Goal: Communication & Community: Answer question/provide support

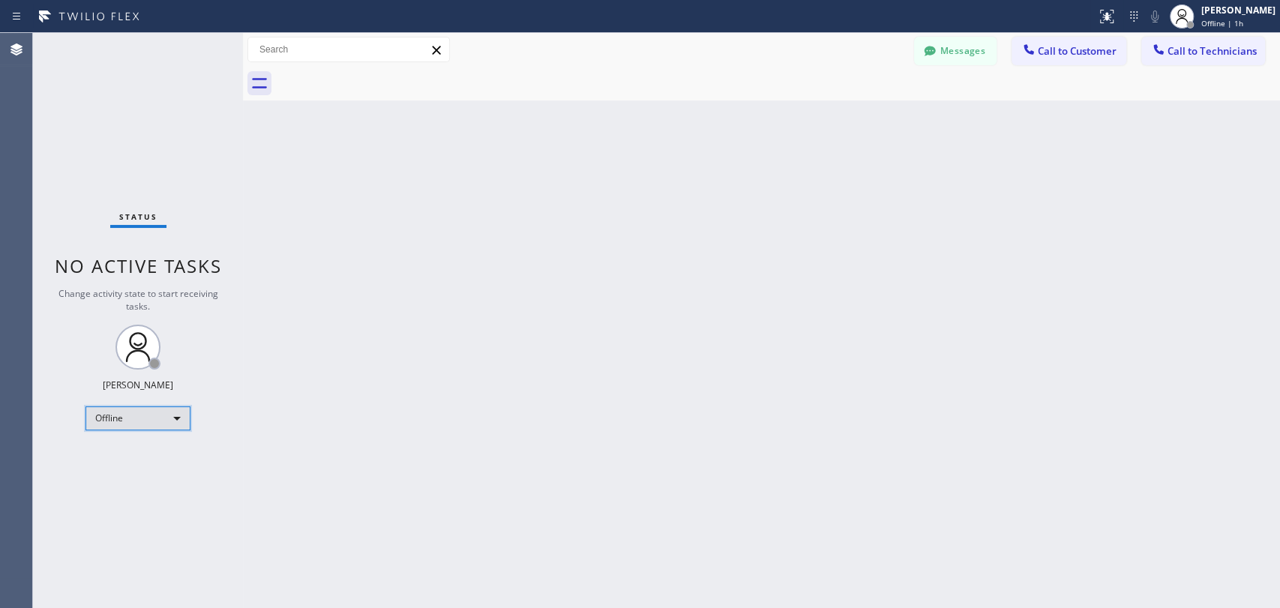
click at [156, 412] on div "Offline" at bounding box center [137, 418] width 105 height 24
click at [157, 451] on li "Available" at bounding box center [137, 456] width 102 height 18
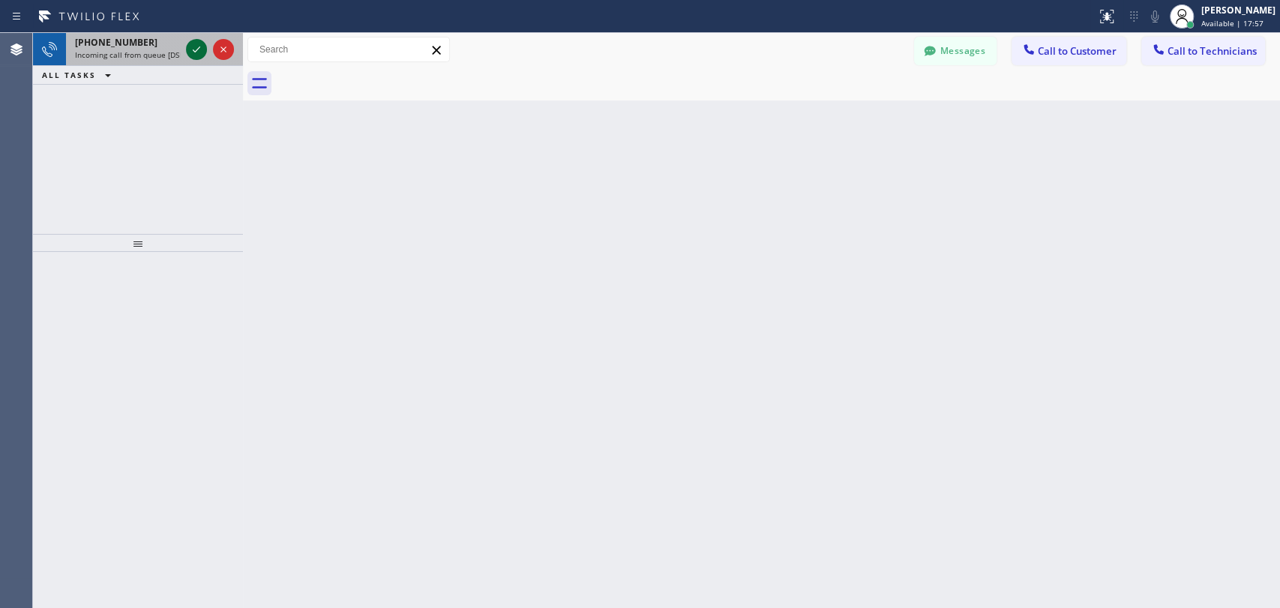
click at [196, 50] on icon at bounding box center [196, 49] width 7 height 6
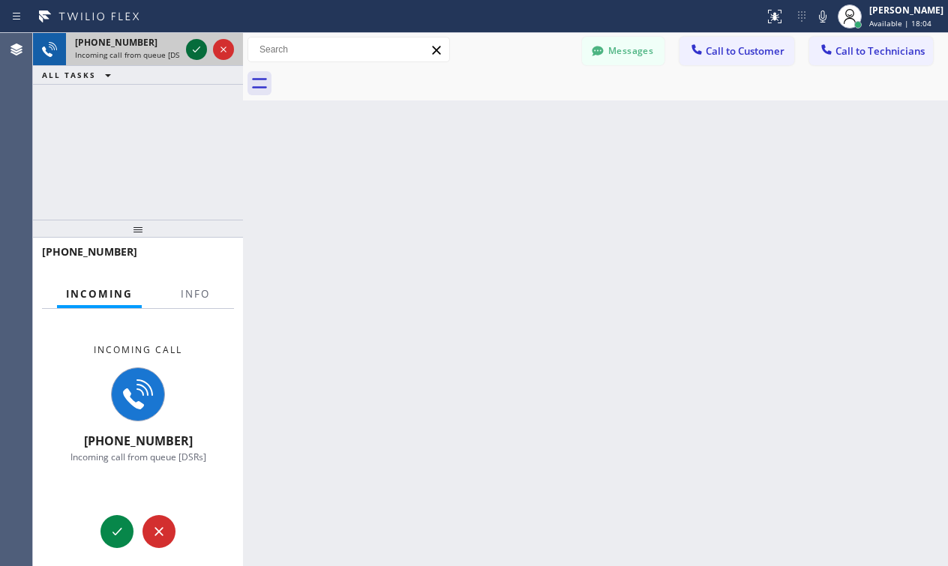
click at [187, 48] on icon at bounding box center [196, 49] width 18 height 18
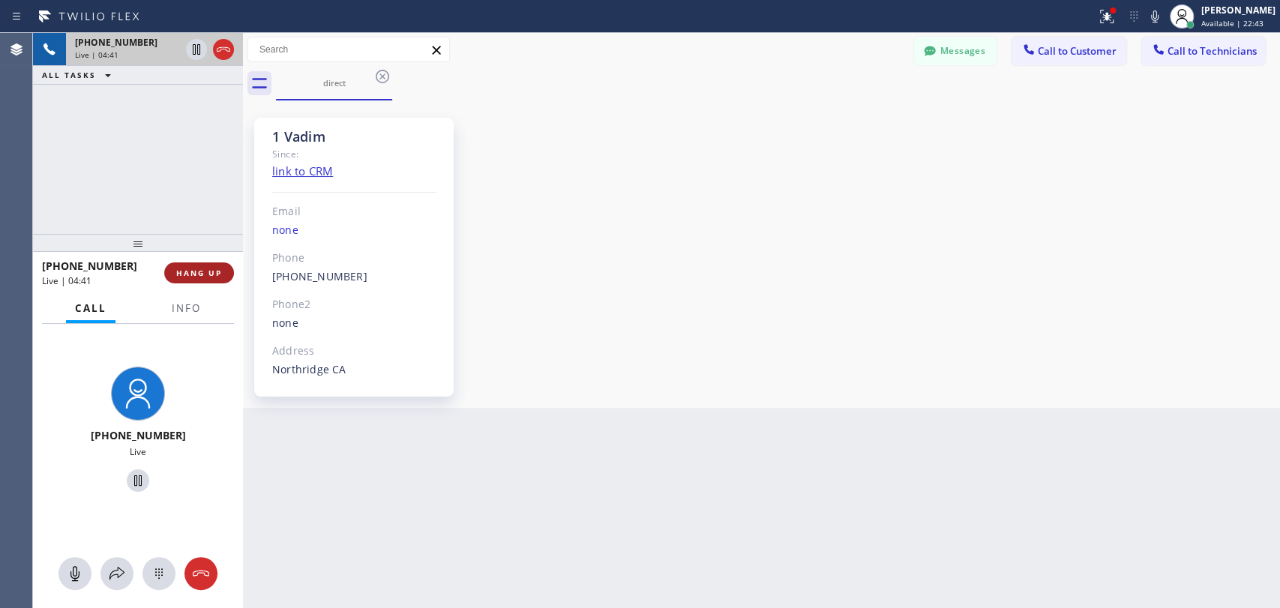
click at [191, 271] on span "HANG UP" at bounding box center [199, 273] width 46 height 10
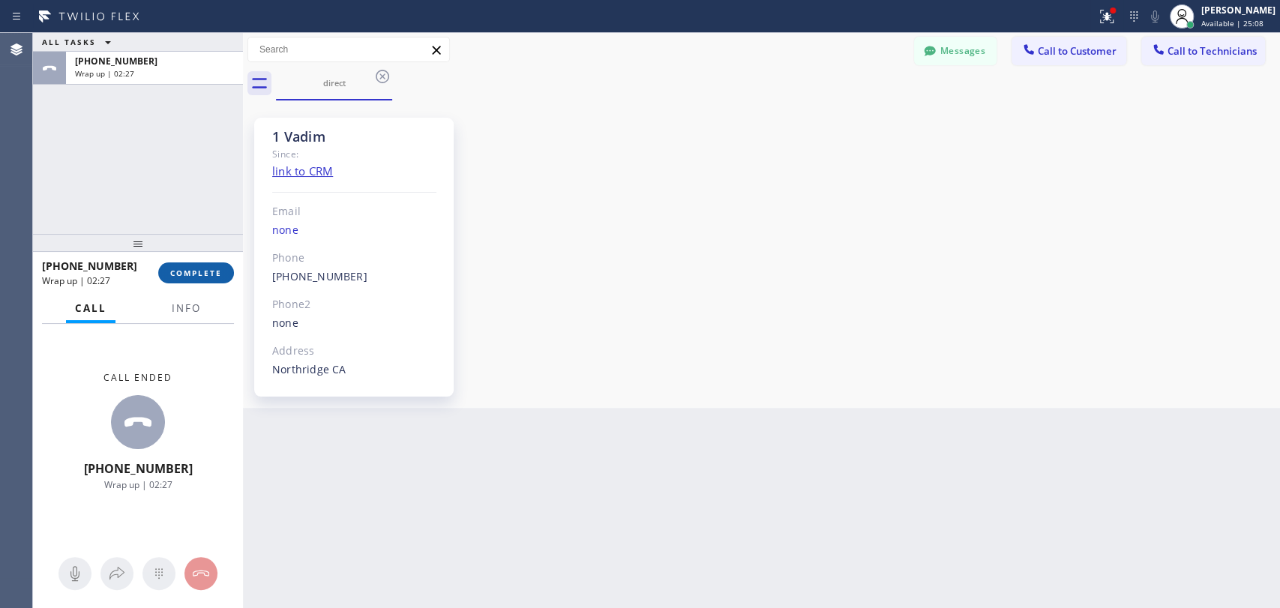
click at [166, 280] on button "COMPLETE" at bounding box center [196, 272] width 76 height 21
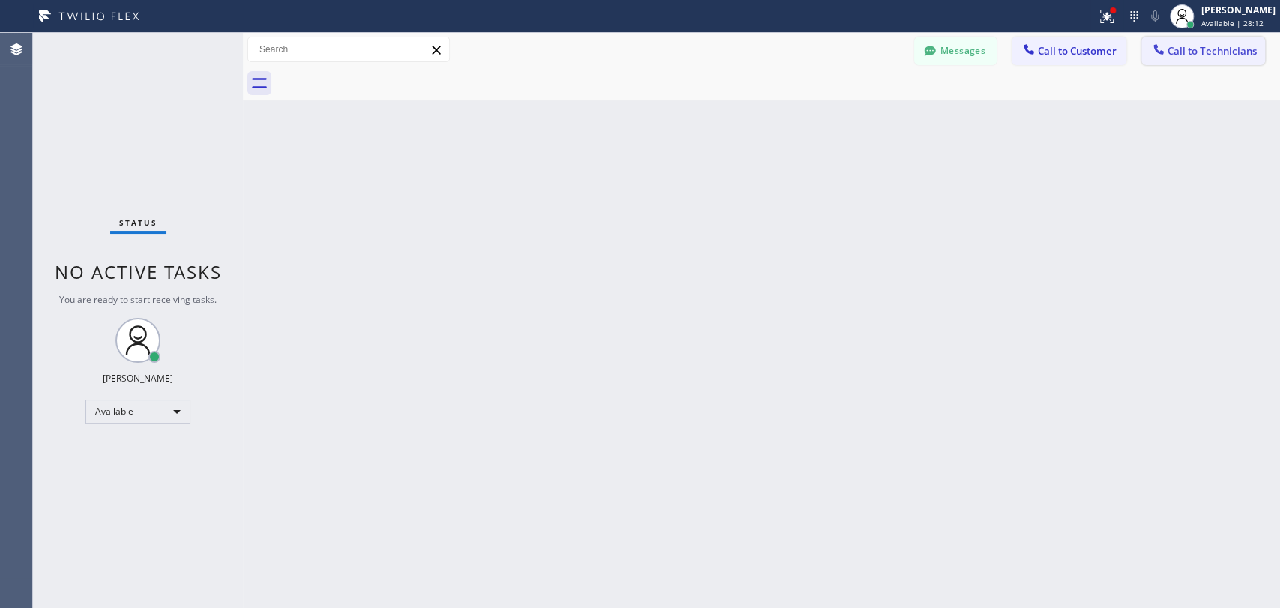
click at [1209, 52] on span "Call to Technicians" at bounding box center [1212, 50] width 89 height 13
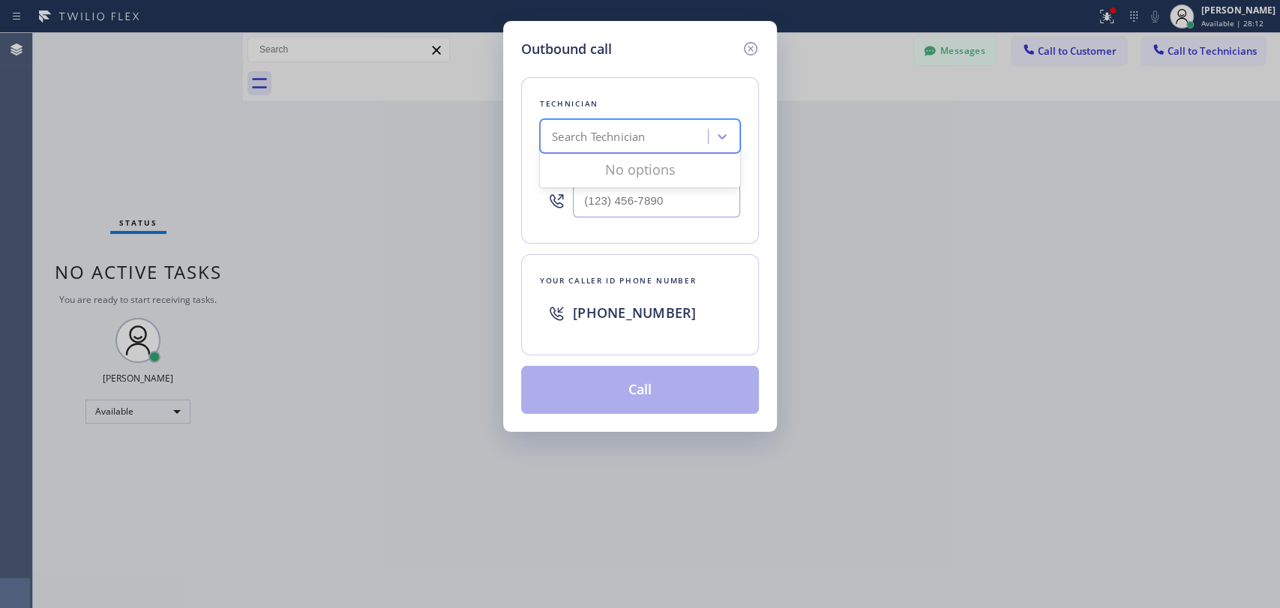
click at [653, 135] on div "Search Technician" at bounding box center [625, 137] width 163 height 26
click at [638, 124] on div "Search Technician" at bounding box center [625, 137] width 163 height 26
type input "vadi"
click at [623, 172] on div "Vadim Kartunov" at bounding box center [640, 167] width 200 height 27
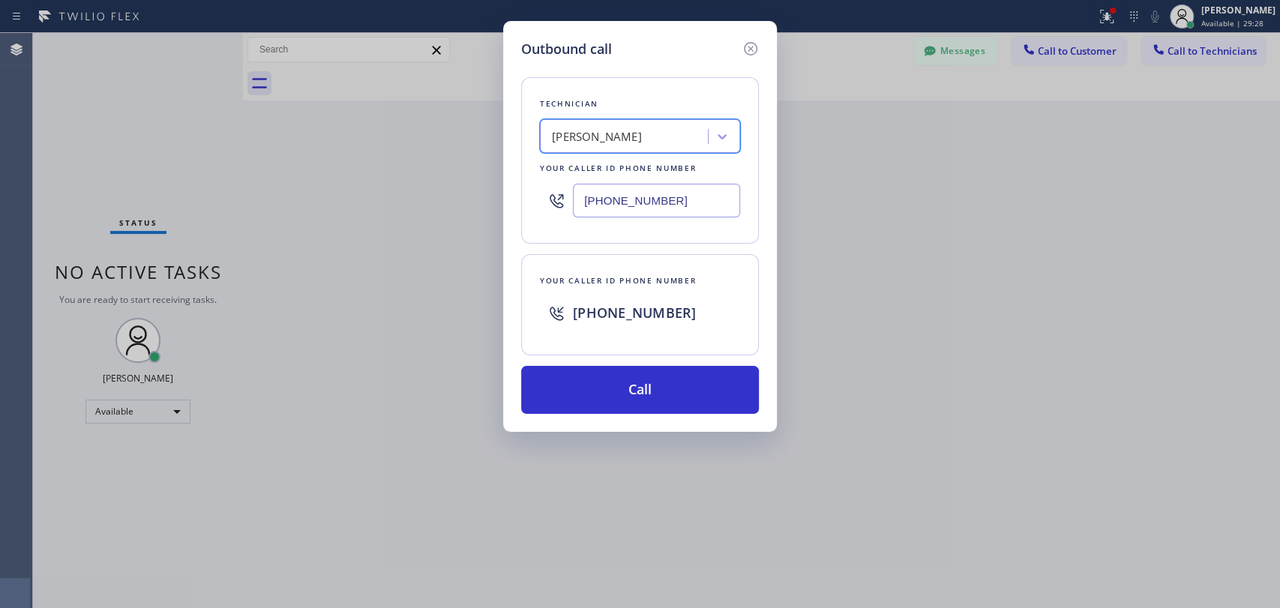
type input "(818) 309-0098"
click at [673, 394] on button "Call" at bounding box center [640, 390] width 238 height 48
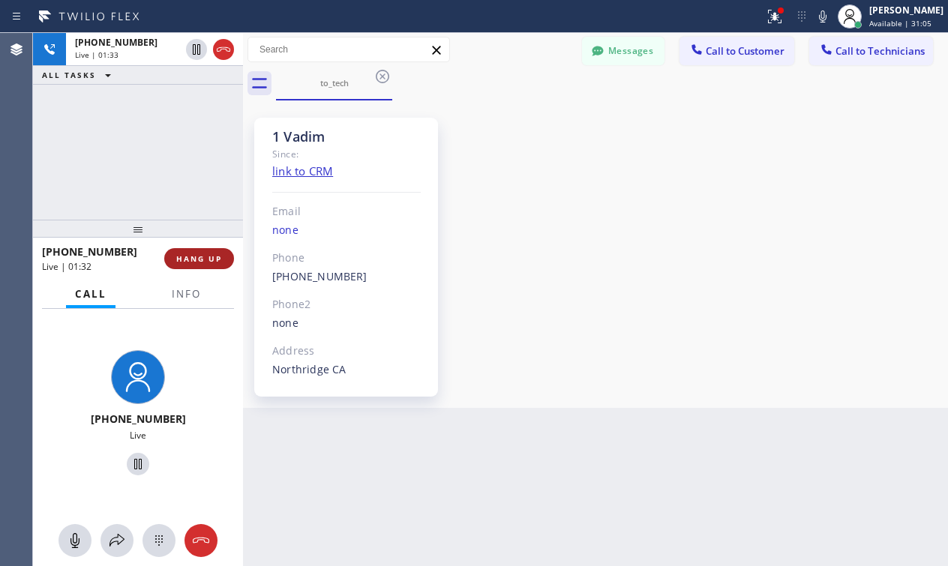
click at [203, 256] on span "HANG UP" at bounding box center [199, 258] width 46 height 10
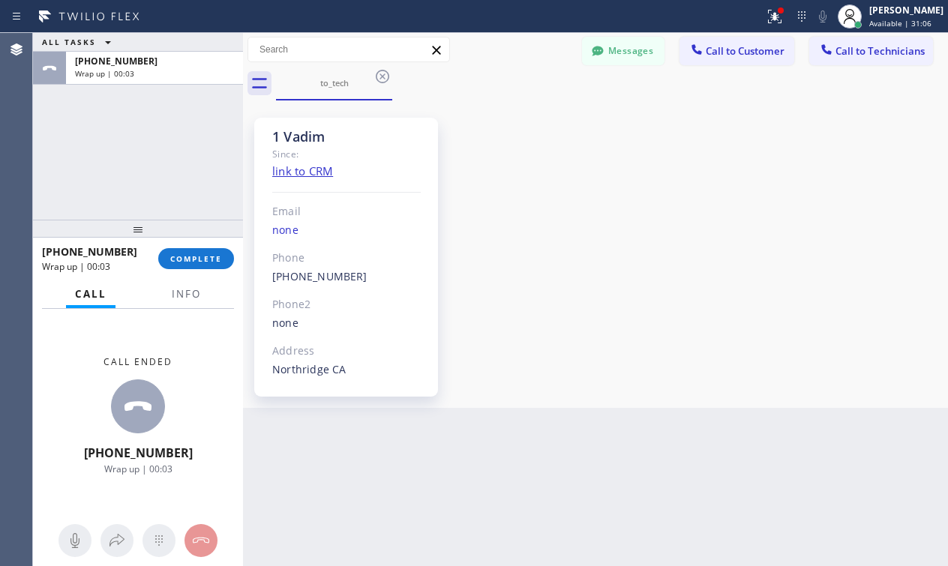
drag, startPoint x: 210, startPoint y: 260, endPoint x: 72, endPoint y: 249, distance: 138.4
click at [210, 260] on span "COMPLETE" at bounding box center [196, 258] width 52 height 10
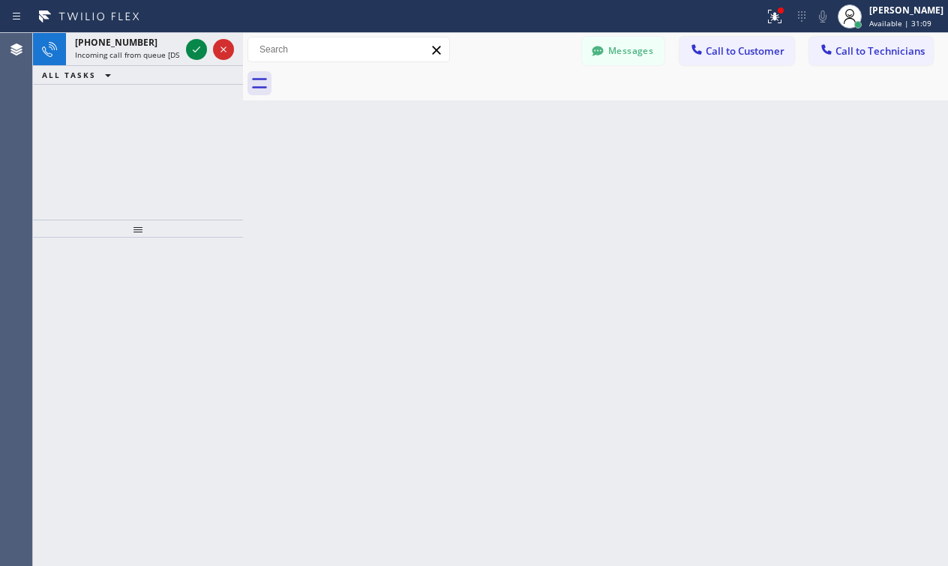
drag, startPoint x: 720, startPoint y: 187, endPoint x: 714, endPoint y: 182, distance: 8.0
click at [720, 187] on div "Back to Dashboard Change Sender ID Customers Technicians KA Kyle Anderson 10/07…" at bounding box center [595, 299] width 705 height 533
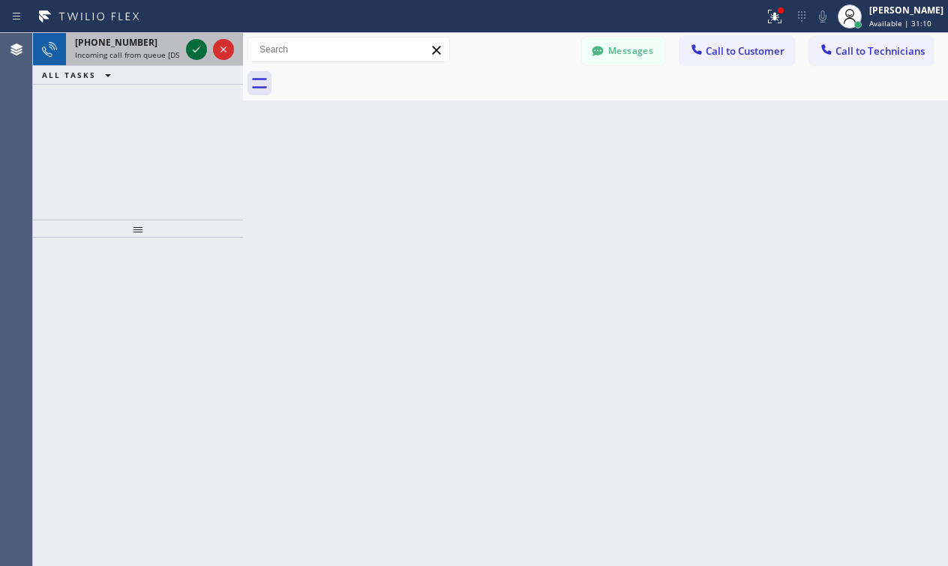
click at [192, 46] on icon at bounding box center [196, 49] width 18 height 18
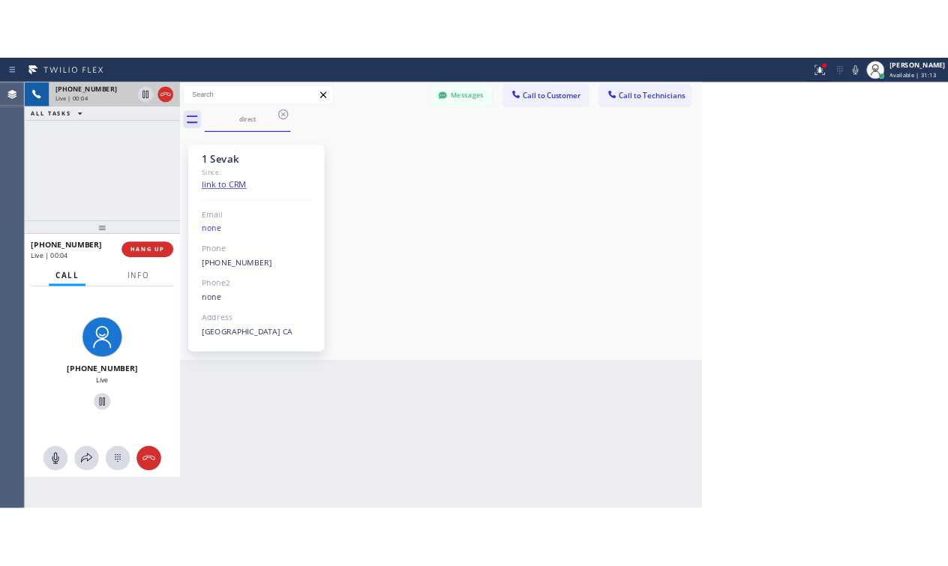
scroll to position [706, 0]
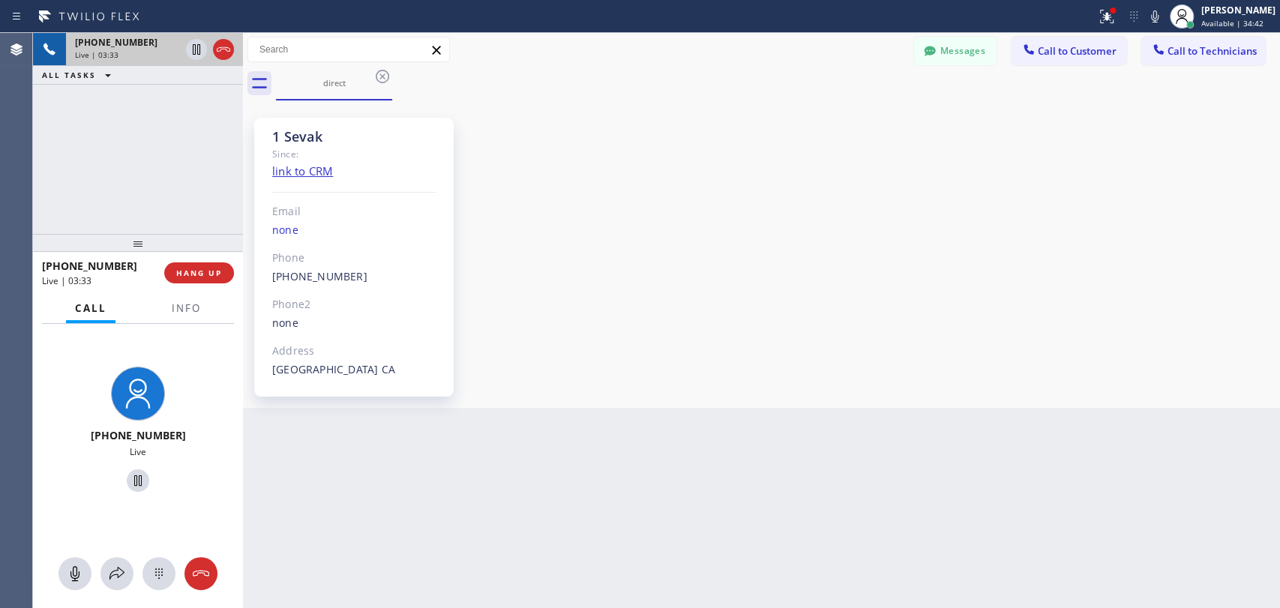
click at [199, 175] on div "+18186251094 Live | 03:33 ALL TASKS ALL TASKS ACTIVE TASKS TASKS IN WRAP UP" at bounding box center [138, 133] width 210 height 201
click at [211, 276] on span "HANG UP" at bounding box center [199, 273] width 46 height 10
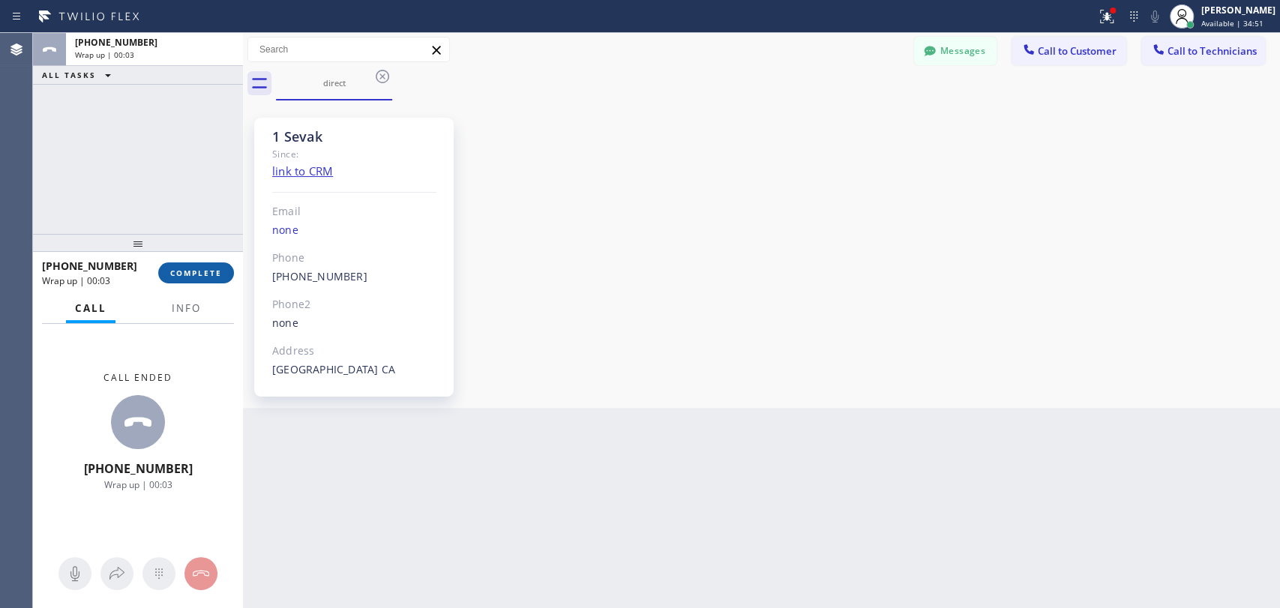
click at [211, 276] on span "COMPLETE" at bounding box center [196, 273] width 52 height 10
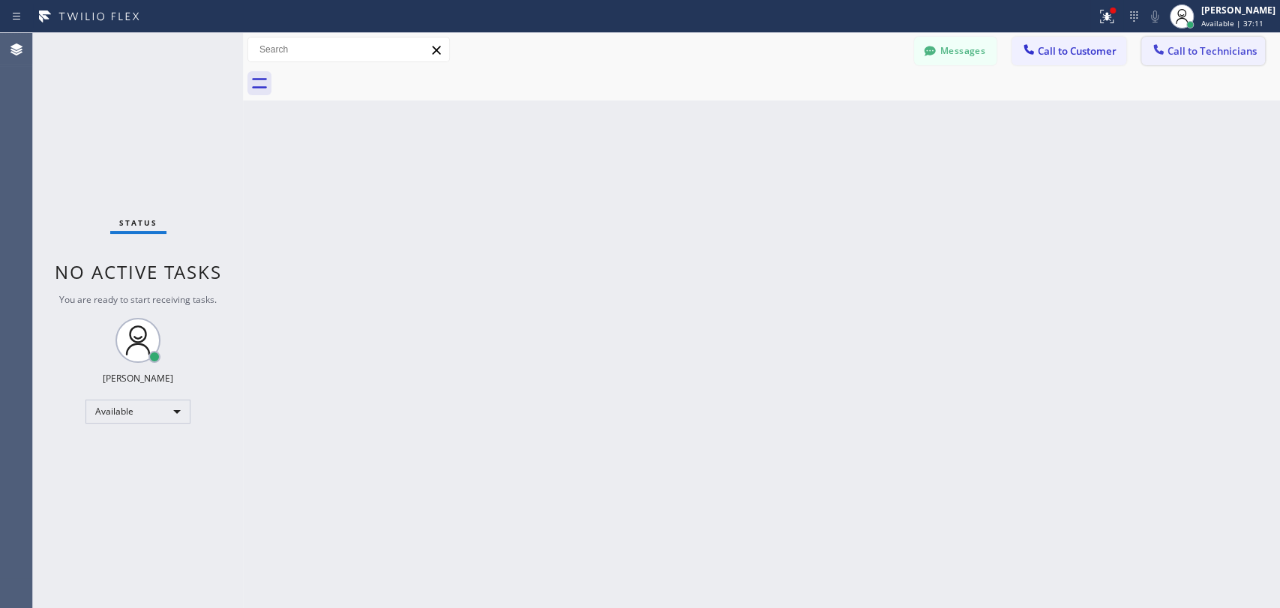
click at [1188, 58] on button "Call to Technicians" at bounding box center [1203, 51] width 124 height 28
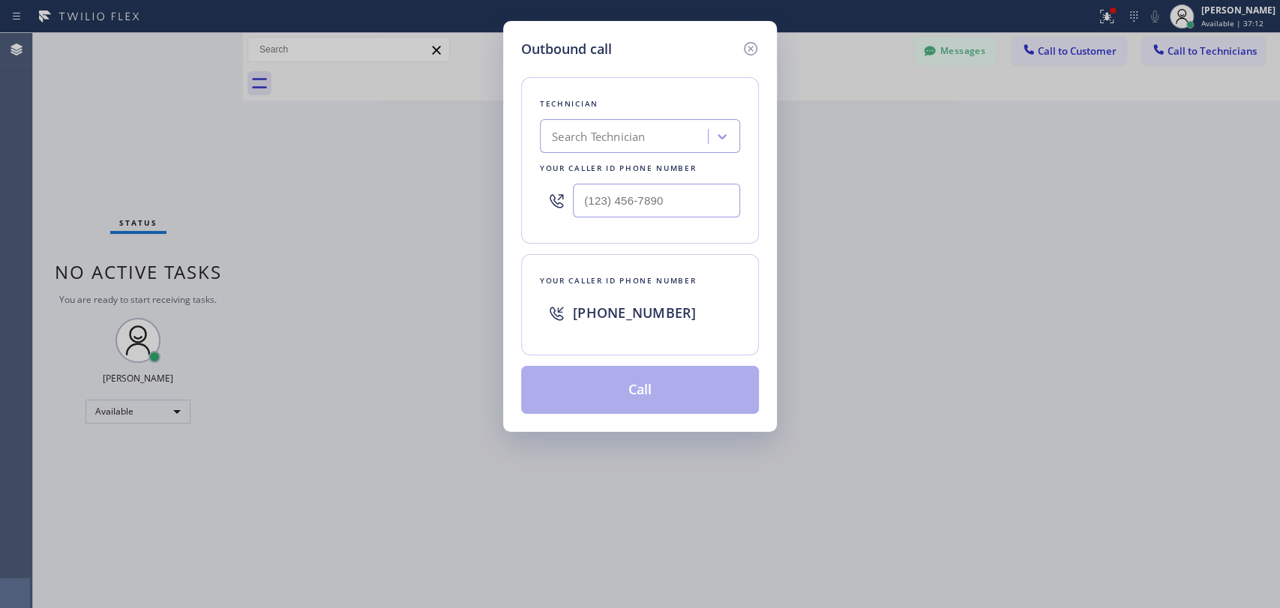
click at [640, 136] on div "Search Technician" at bounding box center [598, 136] width 93 height 17
type input "sevak"
click at [646, 175] on div "Sevak Shirvanian" at bounding box center [640, 167] width 200 height 27
type input "(818) 625-1094"
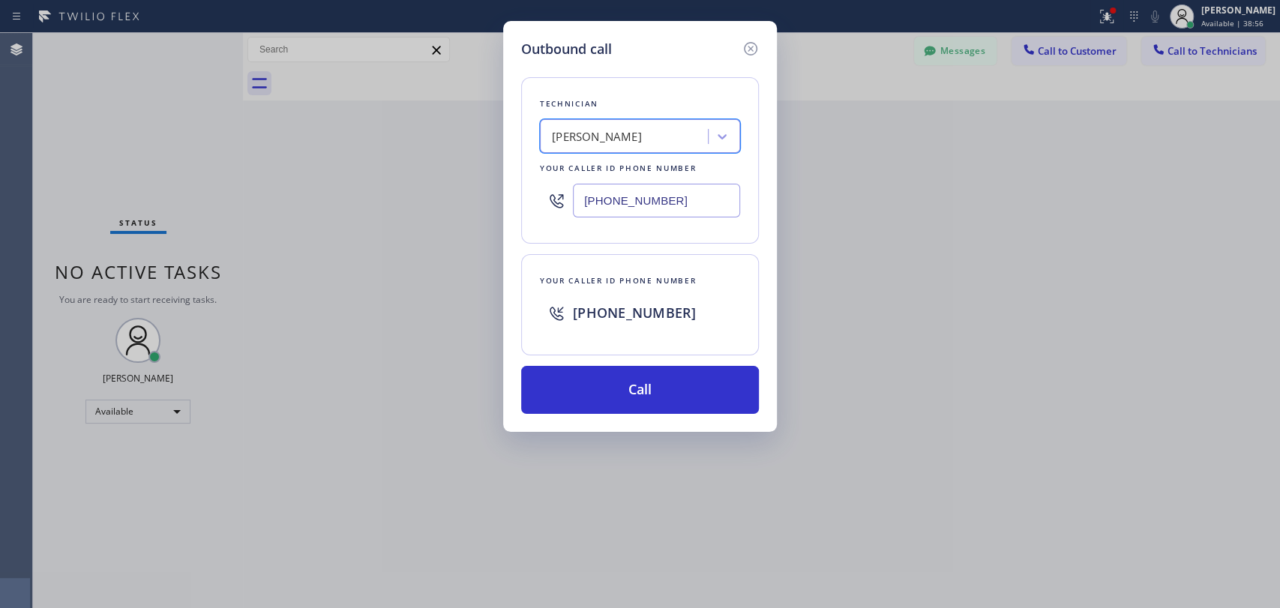
click at [654, 205] on input "(818) 625-1094" at bounding box center [656, 201] width 167 height 34
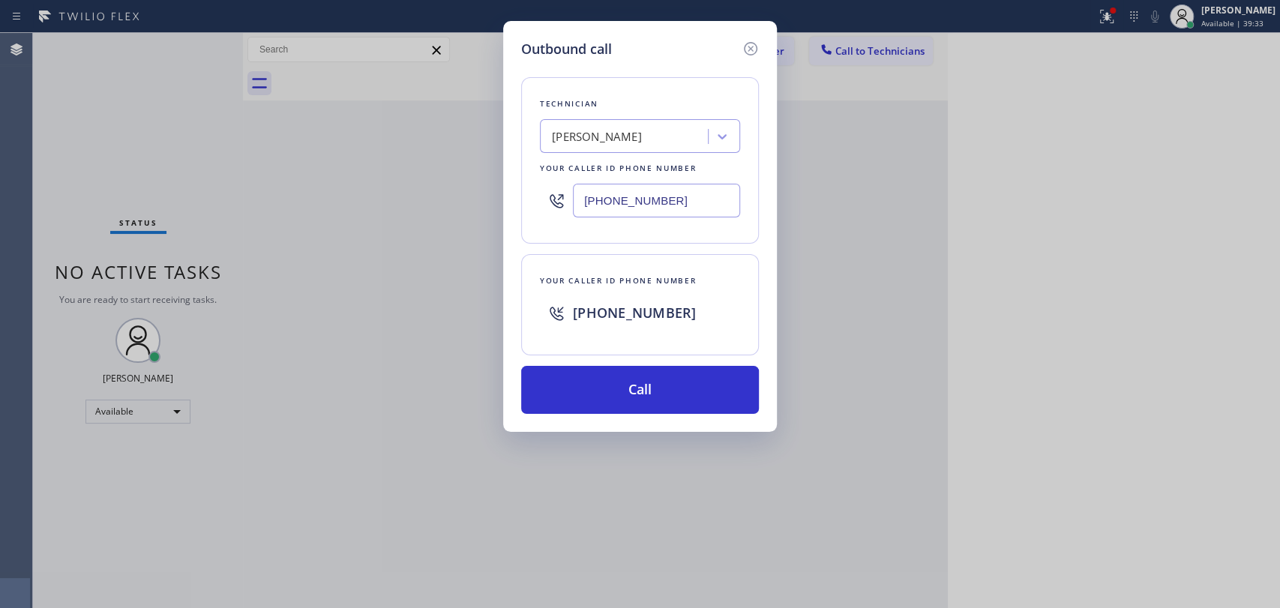
scroll to position [706, 0]
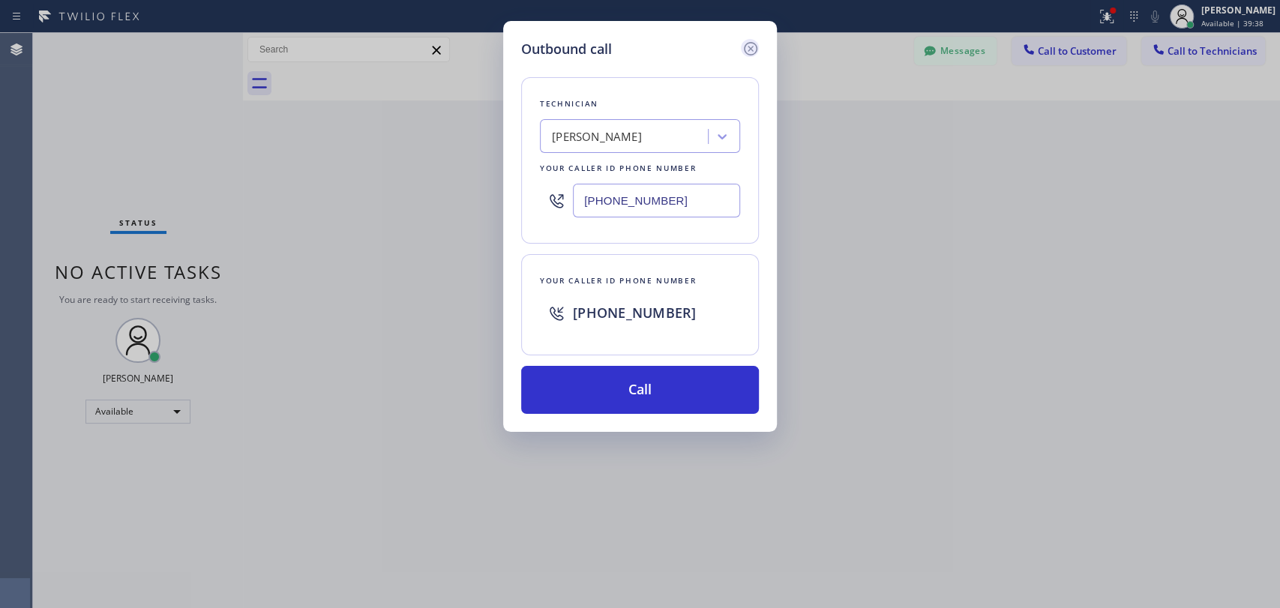
click at [750, 49] on icon at bounding box center [750, 48] width 13 height 13
